Goal: Task Accomplishment & Management: Complete application form

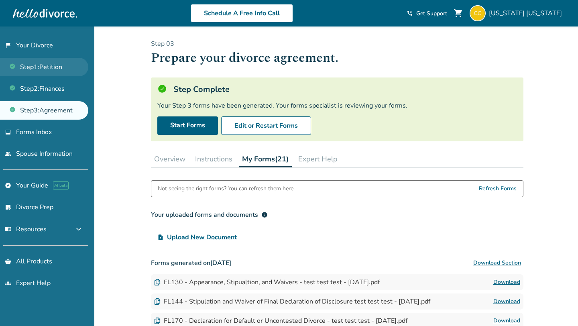
click at [34, 68] on link "Step 1 : Petition" at bounding box center [44, 67] width 88 height 18
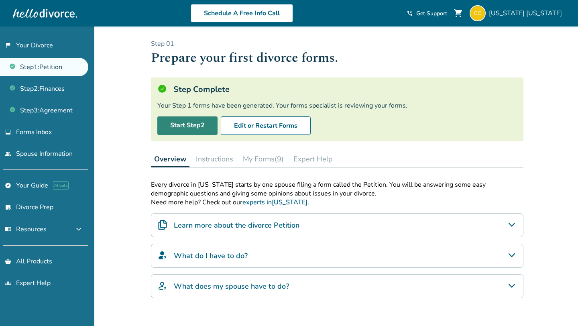
click at [171, 123] on link "Start Step 2" at bounding box center [187, 125] width 60 height 18
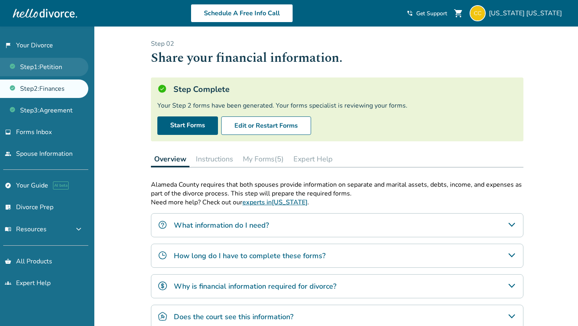
click at [64, 71] on link "Step 1 : Petition" at bounding box center [44, 67] width 88 height 18
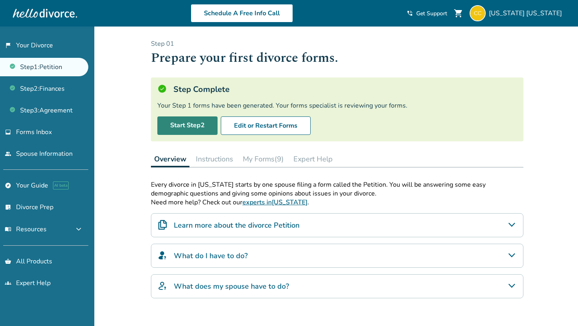
click at [187, 125] on link "Start Step 2" at bounding box center [187, 125] width 60 height 18
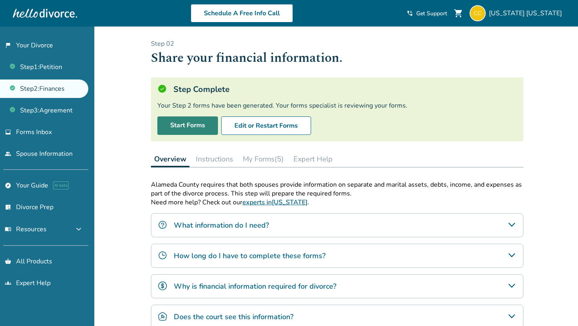
click at [184, 125] on link "Start Forms" at bounding box center [187, 125] width 61 height 18
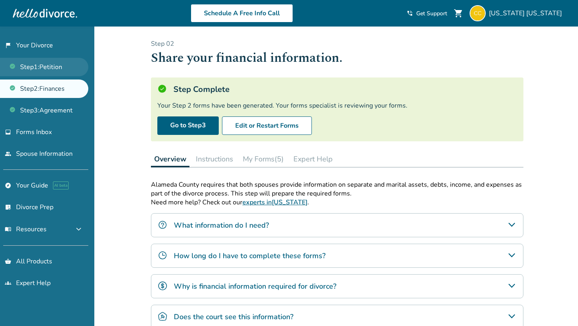
click at [63, 70] on link "Step 1 : Petition" at bounding box center [44, 67] width 88 height 18
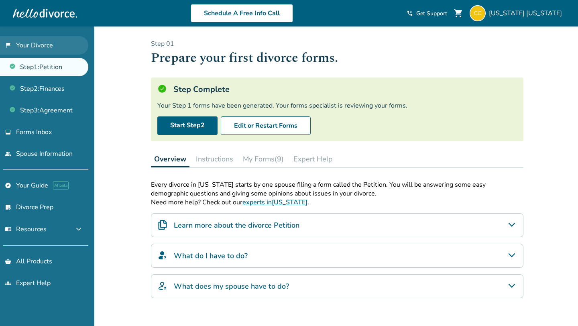
click at [58, 45] on link "flag_2 Your Divorce" at bounding box center [44, 45] width 88 height 18
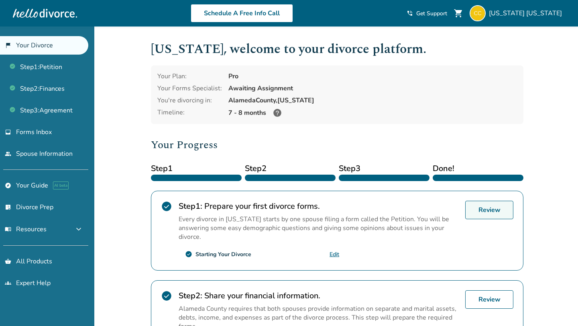
click at [504, 213] on link "Review" at bounding box center [489, 210] width 48 height 18
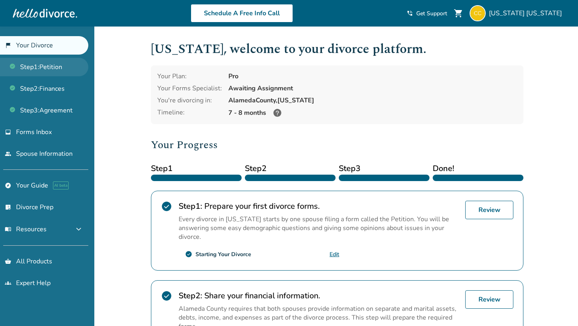
click at [51, 62] on link "Step 1 : Petition" at bounding box center [44, 67] width 88 height 18
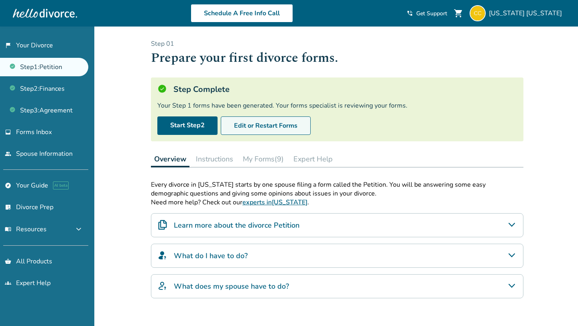
click at [247, 131] on button "Edit or Restart Forms" at bounding box center [266, 125] width 90 height 18
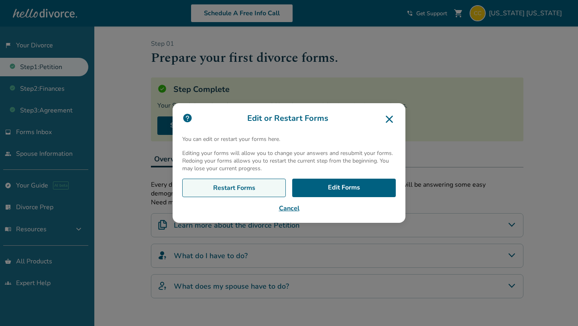
click at [234, 187] on link "Restart Forms" at bounding box center [234, 188] width 104 height 18
click at [389, 118] on icon at bounding box center [389, 119] width 7 height 7
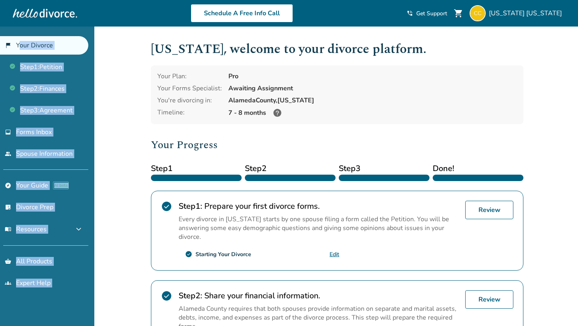
drag, startPoint x: 96, startPoint y: 45, endPoint x: 19, endPoint y: 45, distance: 76.7
click at [19, 45] on body "Schedule A Free Info Call California California shopping_cart phone_in_talk Get…" at bounding box center [289, 291] width 578 height 583
click at [106, 41] on div "Added to cart California , welcome to your divorce platform. Your Plan: Pro You…" at bounding box center [289, 304] width 578 height 556
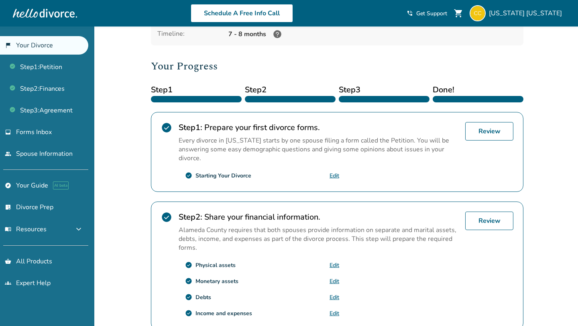
scroll to position [78, 0]
drag, startPoint x: 256, startPoint y: 175, endPoint x: 194, endPoint y: 177, distance: 62.3
click at [194, 177] on div "check_circle Starting Your Divorce Edit" at bounding box center [259, 175] width 161 height 13
copy div "Starting Your Divorce"
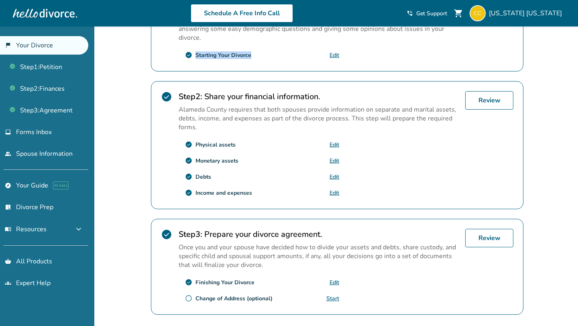
scroll to position [200, 0]
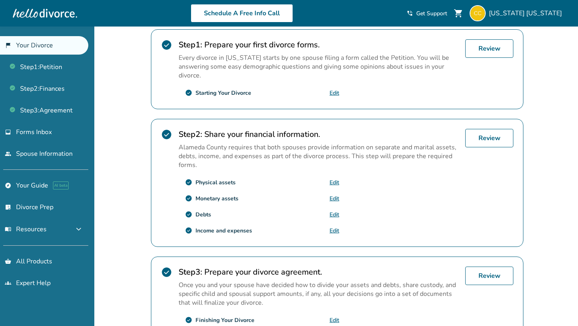
click at [270, 143] on p "Alameda County requires that both spouses provide information on separate and m…" at bounding box center [319, 156] width 280 height 26
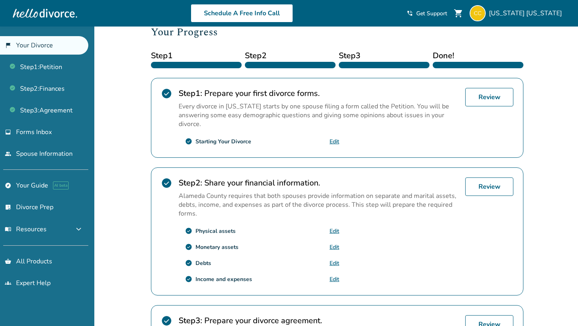
scroll to position [0, 0]
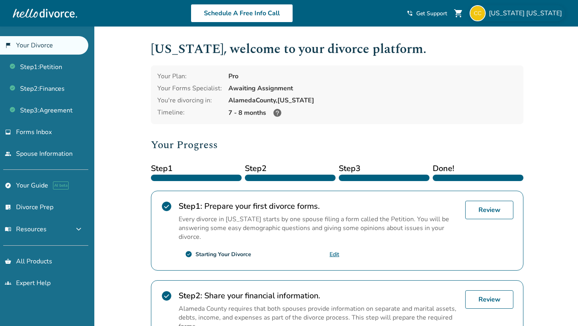
click at [517, 18] on div "California California" at bounding box center [518, 13] width 96 height 16
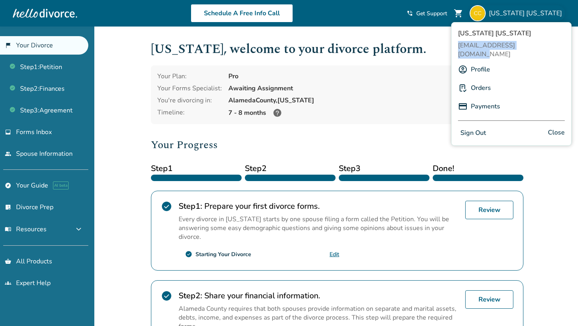
drag, startPoint x: 456, startPoint y: 45, endPoint x: 540, endPoint y: 46, distance: 84.3
click at [540, 46] on div "California California pevivoc180@lespedia.com Profile Orders Payments Sign Out …" at bounding box center [511, 84] width 120 height 124
copy span "[EMAIL_ADDRESS][DOMAIN_NAME]"
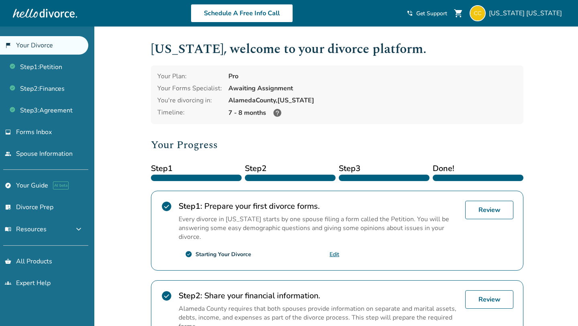
click at [404, 52] on h1 "California , welcome to your divorce platform." at bounding box center [337, 49] width 373 height 20
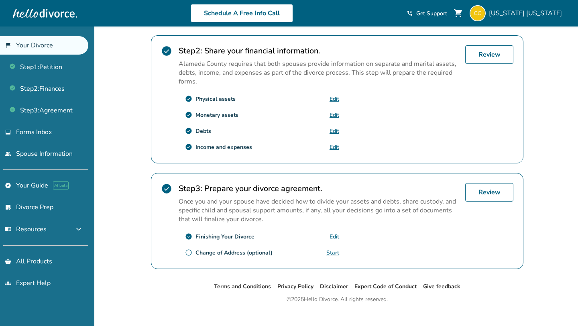
scroll to position [249, 0]
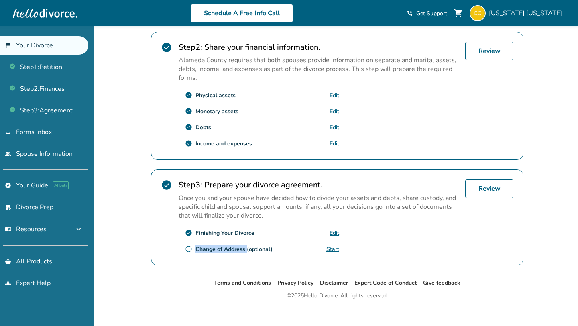
drag, startPoint x: 246, startPoint y: 247, endPoint x: 196, endPoint y: 246, distance: 50.2
click at [196, 246] on div "Change of Address (optional)" at bounding box center [234, 249] width 77 height 8
copy div "Change of Address"
click at [202, 181] on strong "Step 3 :" at bounding box center [191, 184] width 24 height 11
drag, startPoint x: 196, startPoint y: 245, endPoint x: 245, endPoint y: 247, distance: 49.4
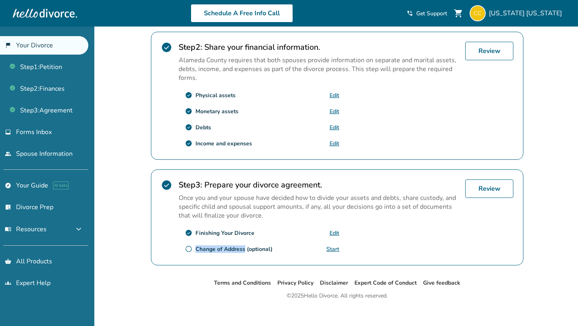
click at [245, 247] on div "Change of Address (optional)" at bounding box center [234, 249] width 77 height 8
copy div "Change of Address"
click at [221, 206] on p "Once you and your spouse have decided how to divide your assets and debts, shar…" at bounding box center [319, 207] width 280 height 26
drag, startPoint x: 195, startPoint y: 245, endPoint x: 246, endPoint y: 248, distance: 51.0
click at [246, 248] on div "radio_button_unchecked Change of Address (optional)" at bounding box center [229, 249] width 88 height 8
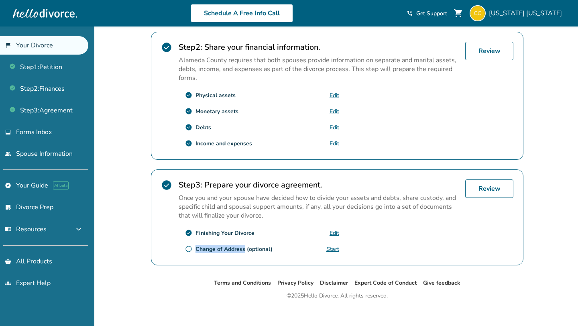
copy div "Change of Address"
click at [253, 204] on p "Once you and your spouse have decided how to divide your assets and debts, shar…" at bounding box center [319, 207] width 280 height 26
drag, startPoint x: 244, startPoint y: 246, endPoint x: 196, endPoint y: 248, distance: 47.8
click at [196, 248] on div "Change of Address (optional)" at bounding box center [234, 249] width 77 height 8
drag, startPoint x: 363, startPoint y: 247, endPoint x: 324, endPoint y: 247, distance: 38.9
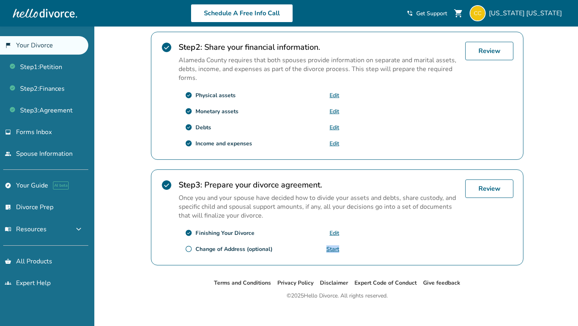
click at [323, 247] on div "Step 3 : Prepare your divorce agreement. Once you and your spouse have decided …" at bounding box center [319, 217] width 280 height 76
drag, startPoint x: 246, startPoint y: 247, endPoint x: 197, endPoint y: 248, distance: 49.0
click at [197, 248] on div "Change of Address (optional)" at bounding box center [234, 249] width 77 height 8
copy div "Change of Address"
click at [220, 235] on div "check_circle Finishing Your Divorce Edit" at bounding box center [259, 232] width 161 height 13
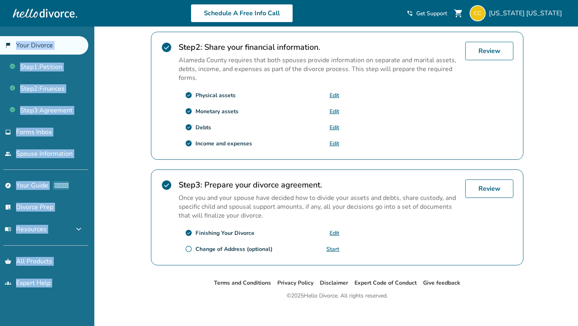
drag, startPoint x: 97, startPoint y: 52, endPoint x: 10, endPoint y: 48, distance: 86.8
click at [10, 48] on body "Schedule A Free Info Call California California shopping_cart phone_in_talk Get…" at bounding box center [289, 42] width 578 height 583
click at [102, 55] on div "Added to cart California , welcome to your divorce platform. Your Plan: Pro You…" at bounding box center [289, 56] width 578 height 556
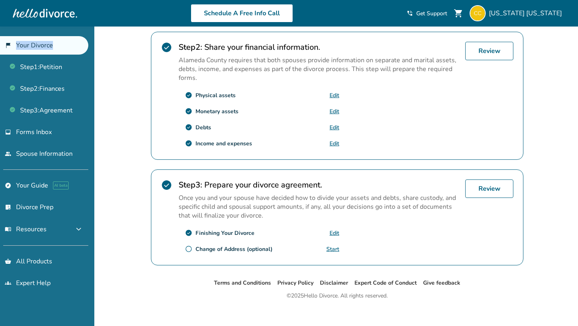
drag, startPoint x: 9, startPoint y: 33, endPoint x: 52, endPoint y: 45, distance: 44.2
click at [52, 45] on div "flag_2 Your Divorce Step 1 : Petition Step 2 : Finances Step 3 : Agreement inbo…" at bounding box center [47, 176] width 94 height 300
click at [52, 45] on link "flag_2 Your Divorce" at bounding box center [44, 45] width 88 height 18
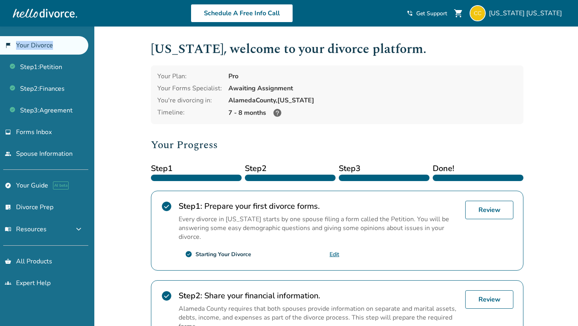
copy link "Your Divorce"
click at [391, 75] on div "Pro" at bounding box center [372, 76] width 289 height 9
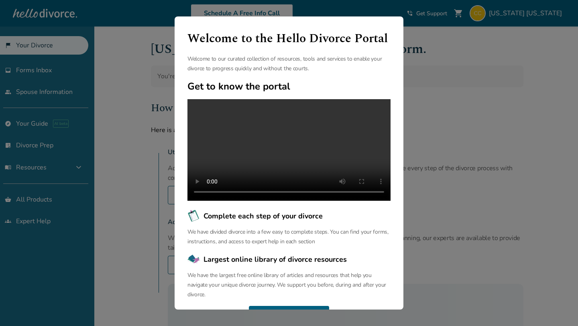
click at [156, 59] on div "Welcome to the Hello Divorce Portal Welcome to our curated collection of resour…" at bounding box center [289, 163] width 578 height 326
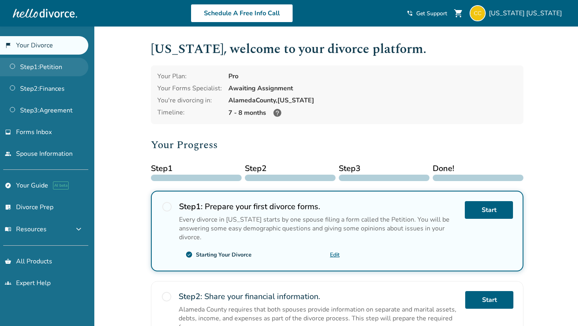
click at [63, 71] on link "Step 1 : Petition" at bounding box center [44, 67] width 88 height 18
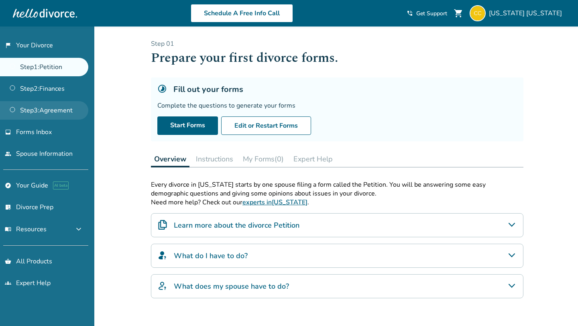
click at [56, 112] on link "Step 3 : Agreement" at bounding box center [44, 110] width 88 height 18
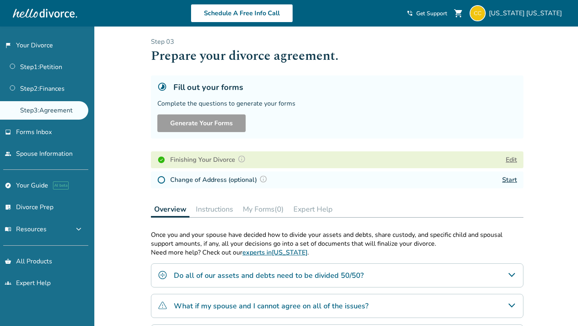
scroll to position [2, 0]
click at [43, 88] on link "Step 2 : Finances" at bounding box center [44, 88] width 88 height 18
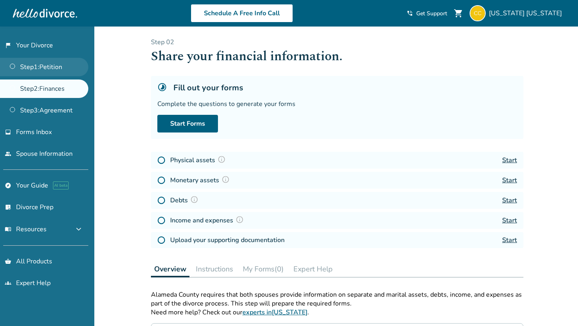
click at [43, 70] on link "Step 1 : Petition" at bounding box center [44, 67] width 88 height 18
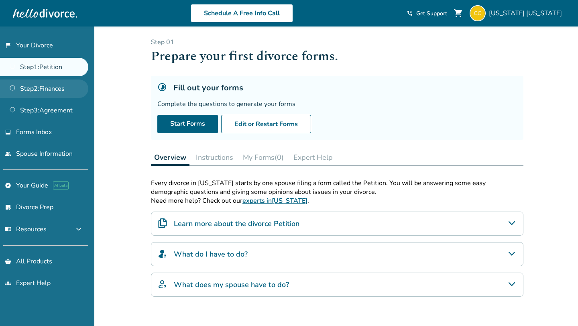
click at [42, 92] on link "Step 2 : Finances" at bounding box center [44, 88] width 88 height 18
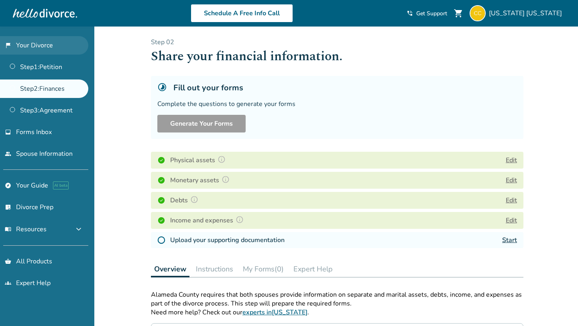
click at [58, 43] on link "flag_2 Your Divorce" at bounding box center [44, 45] width 88 height 18
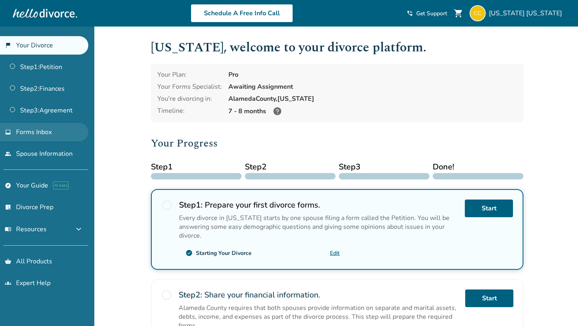
click at [53, 138] on link "inbox Forms Inbox" at bounding box center [44, 132] width 88 height 18
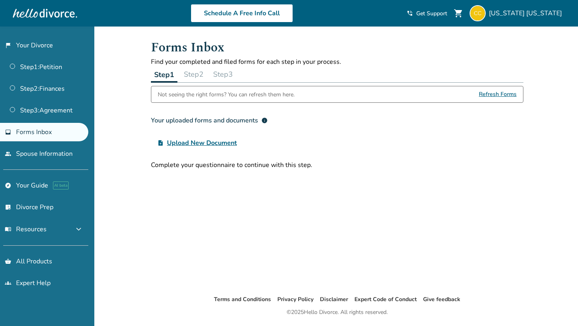
click at [198, 75] on button "Step 2" at bounding box center [194, 74] width 26 height 16
click at [225, 75] on button "Step 3" at bounding box center [223, 74] width 26 height 16
click at [164, 75] on button "Step 1" at bounding box center [164, 74] width 26 height 16
click at [53, 82] on link "Step 2 : Finances" at bounding box center [44, 88] width 88 height 18
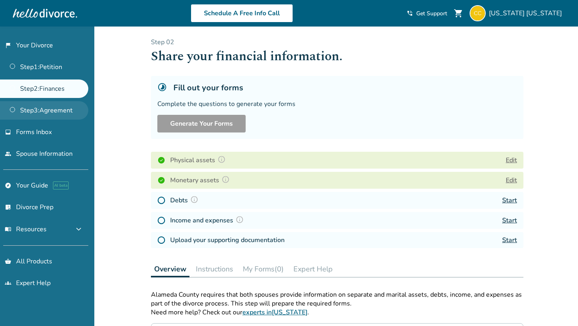
click at [48, 102] on link "Step 3 : Agreement" at bounding box center [44, 110] width 88 height 18
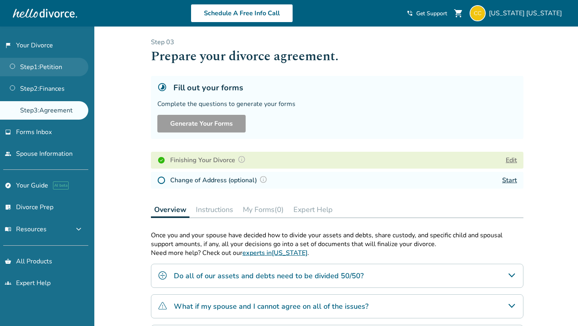
click at [59, 65] on link "Step 1 : Petition" at bounding box center [44, 67] width 88 height 18
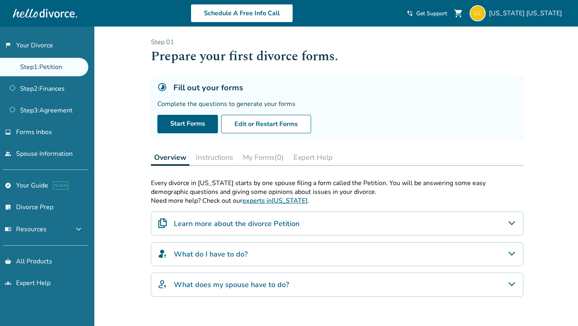
click at [61, 55] on ul "Step 1 : Petition Step 2 : Finances Step 3 : Agreement" at bounding box center [44, 87] width 88 height 65
click at [57, 43] on link "flag_2 Your Divorce" at bounding box center [44, 45] width 88 height 18
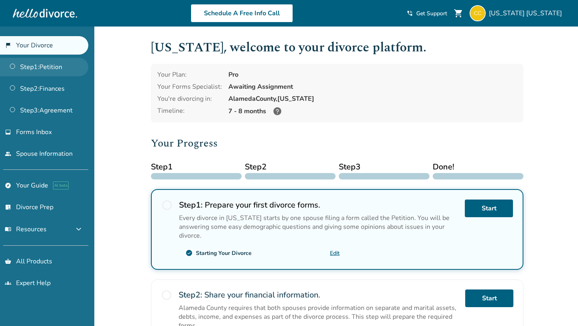
click at [39, 61] on link "Step 1 : Petition" at bounding box center [44, 67] width 88 height 18
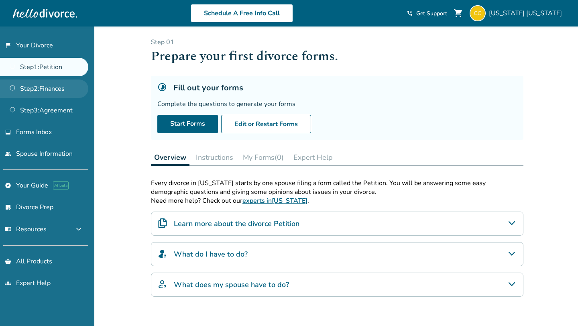
click at [49, 86] on link "Step 2 : Finances" at bounding box center [44, 88] width 88 height 18
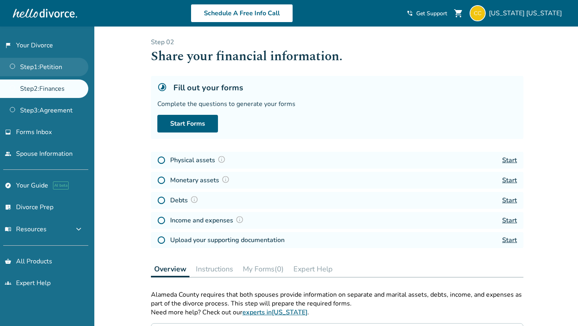
click at [57, 69] on link "Step 1 : Petition" at bounding box center [44, 67] width 88 height 18
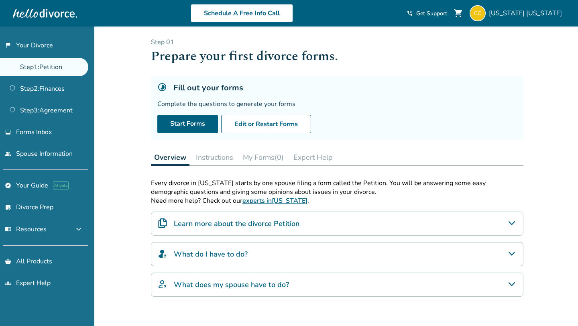
click at [185, 55] on h1 "Prepare your first divorce forms." at bounding box center [337, 57] width 373 height 20
